Goal: Information Seeking & Learning: Learn about a topic

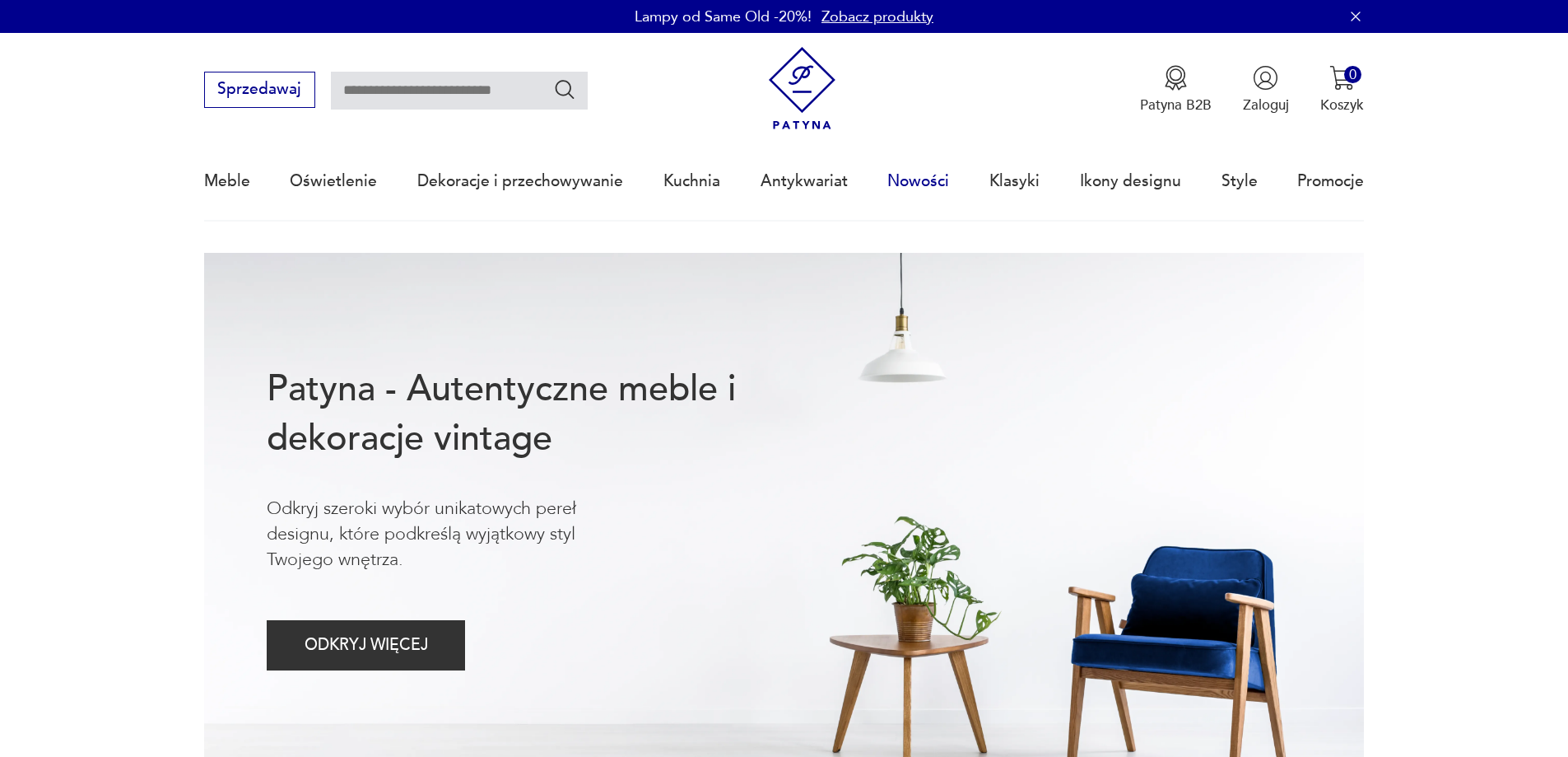
click at [926, 177] on link "Nowości" at bounding box center [918, 181] width 61 height 75
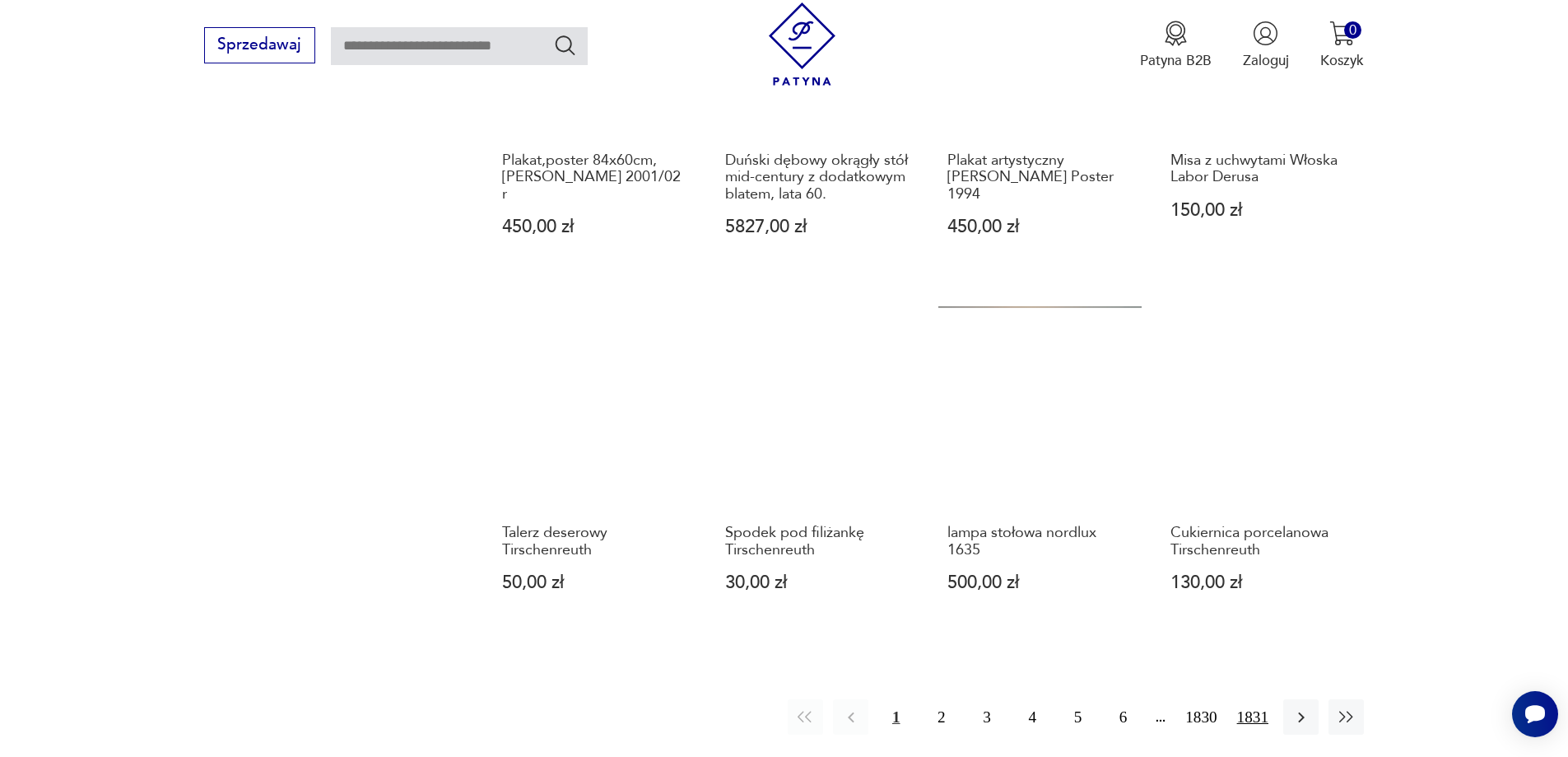
scroll to position [1513, 0]
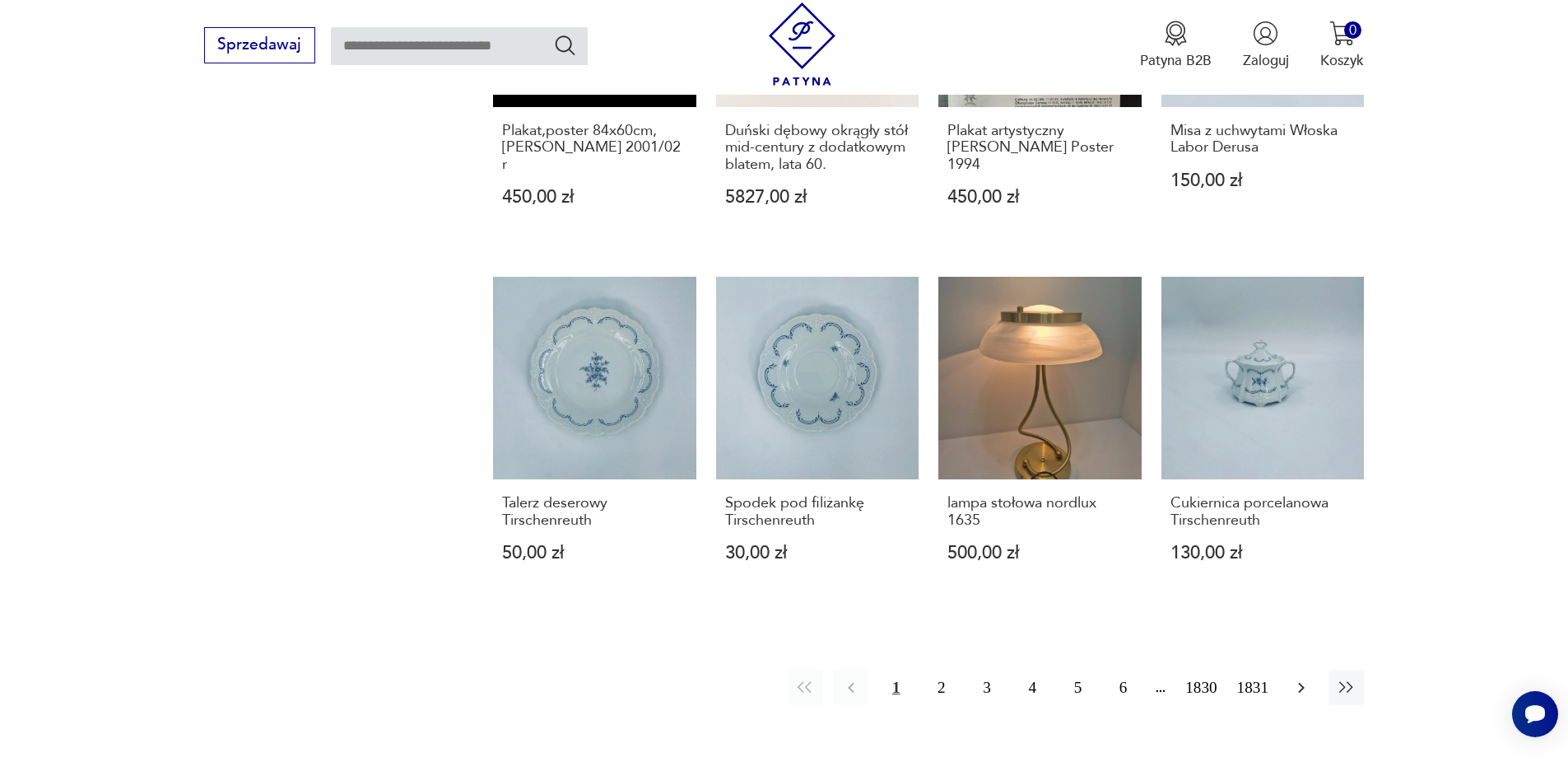
click at [1293, 678] on icon "button" at bounding box center [1301, 688] width 20 height 20
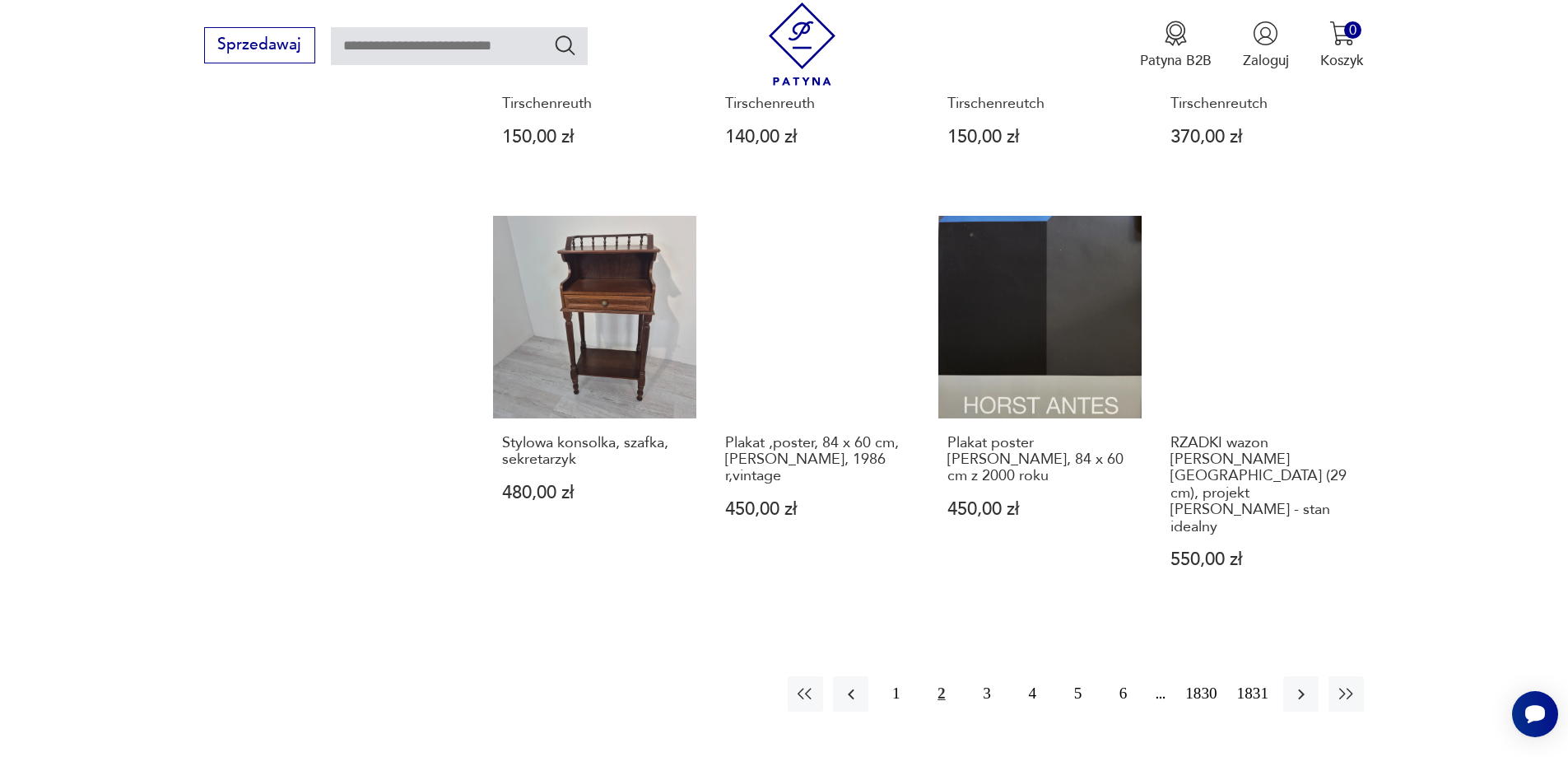
scroll to position [1432, 0]
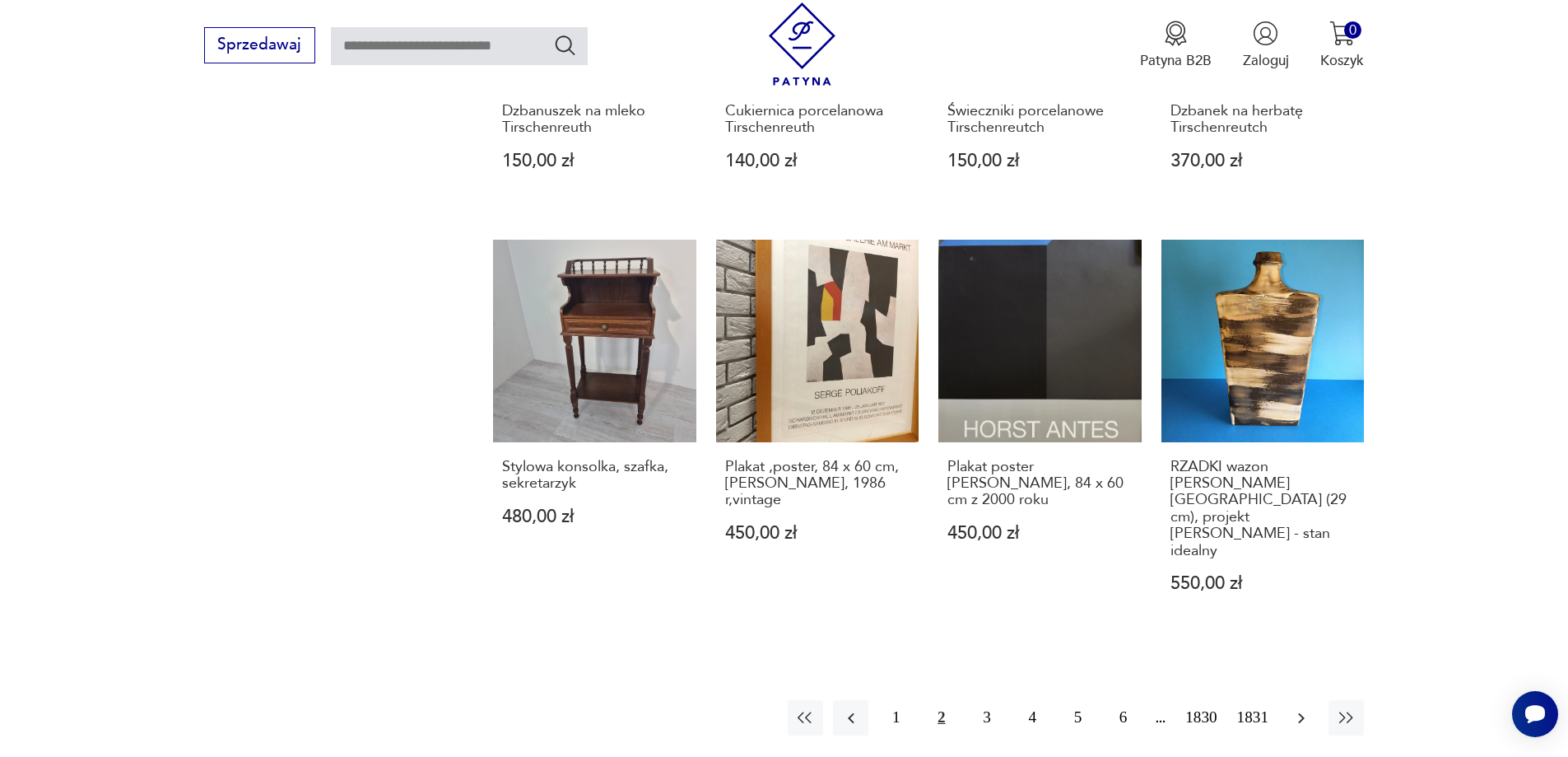
click at [1293, 708] on icon "button" at bounding box center [1301, 718] width 20 height 20
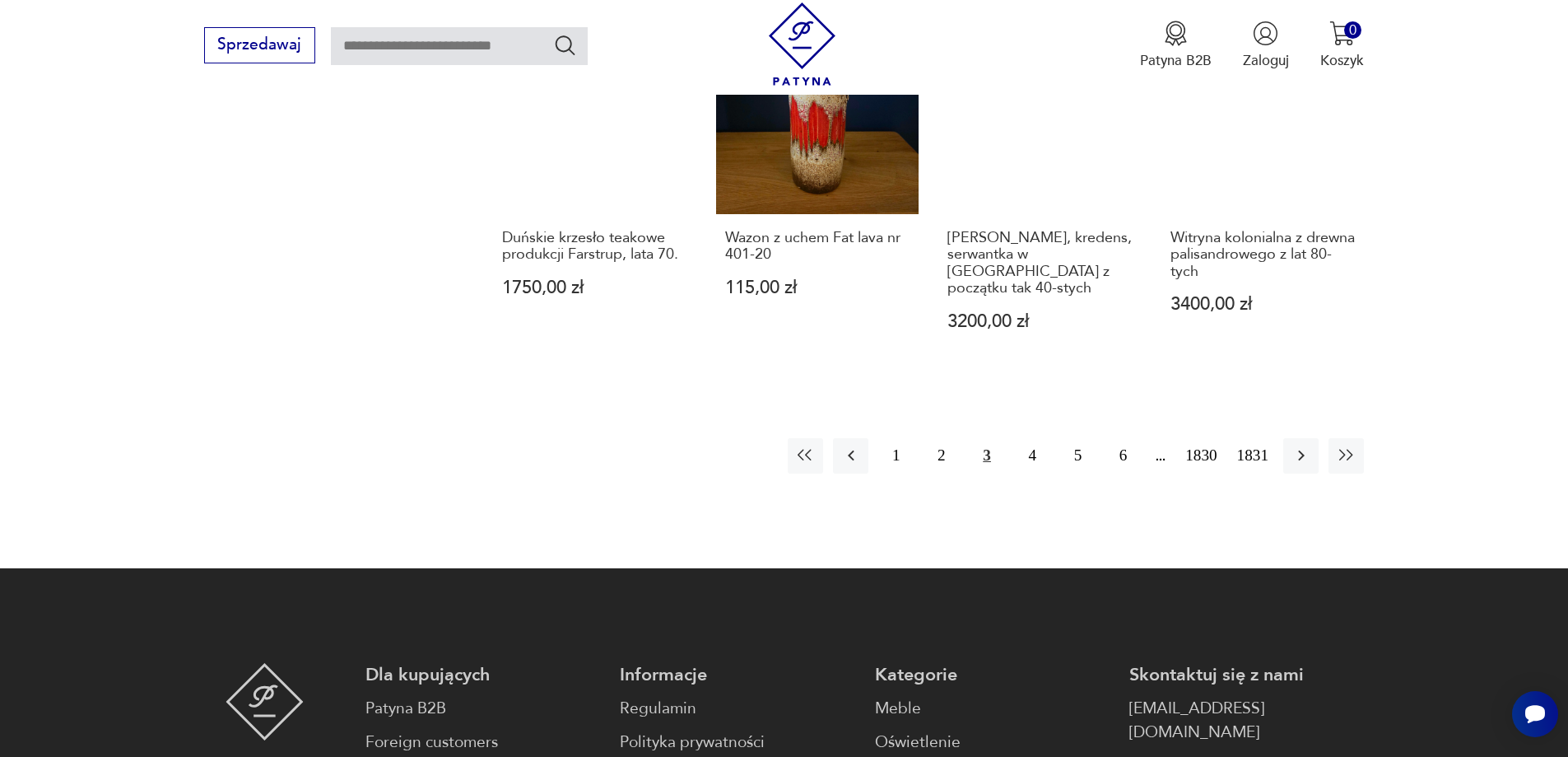
scroll to position [2116, 0]
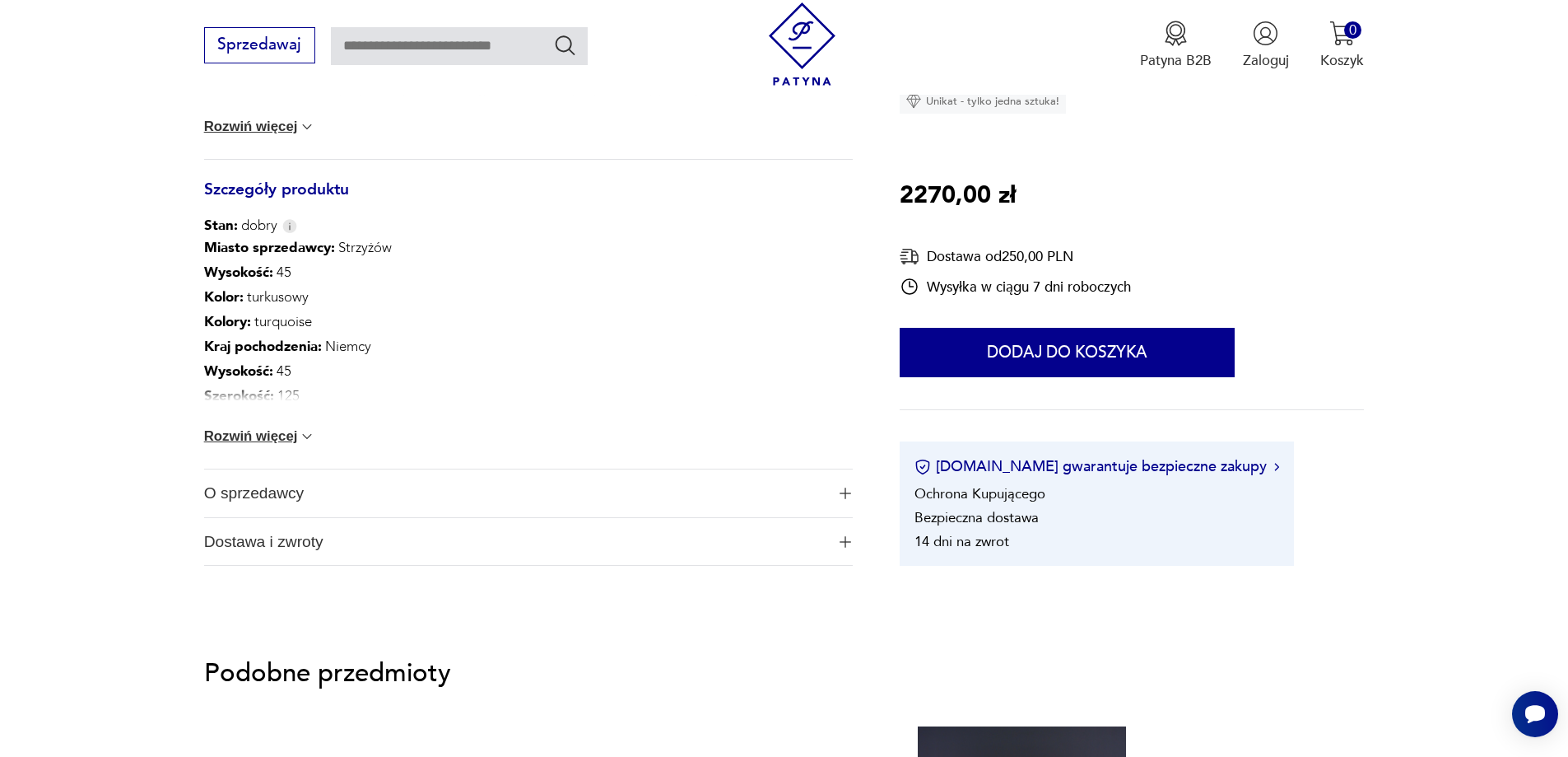
scroll to position [1071, 0]
